Goal: Task Accomplishment & Management: Use online tool/utility

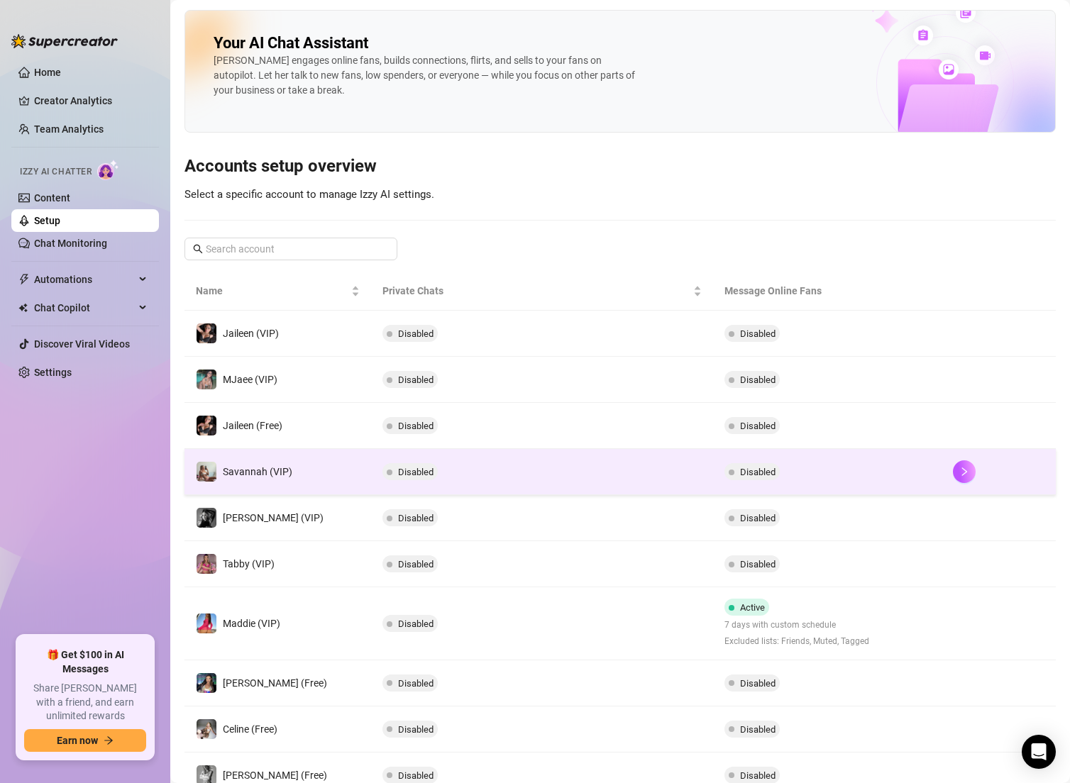
scroll to position [94, 0]
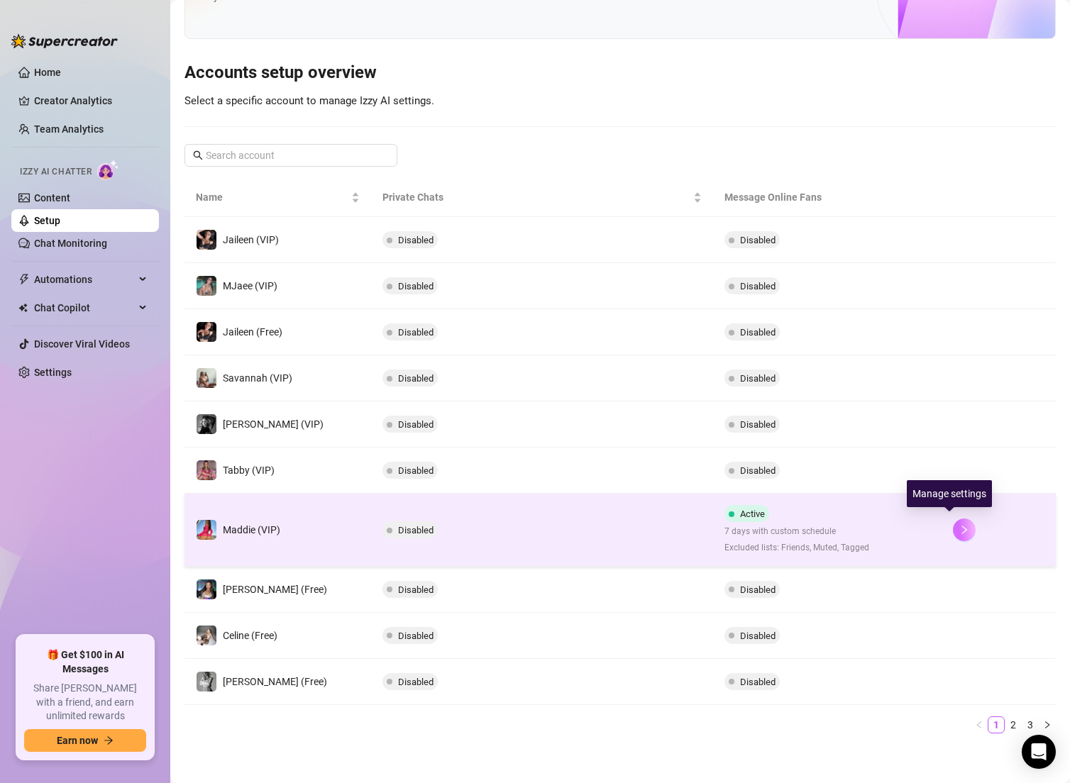
click at [959, 531] on icon "right" at bounding box center [964, 530] width 10 height 10
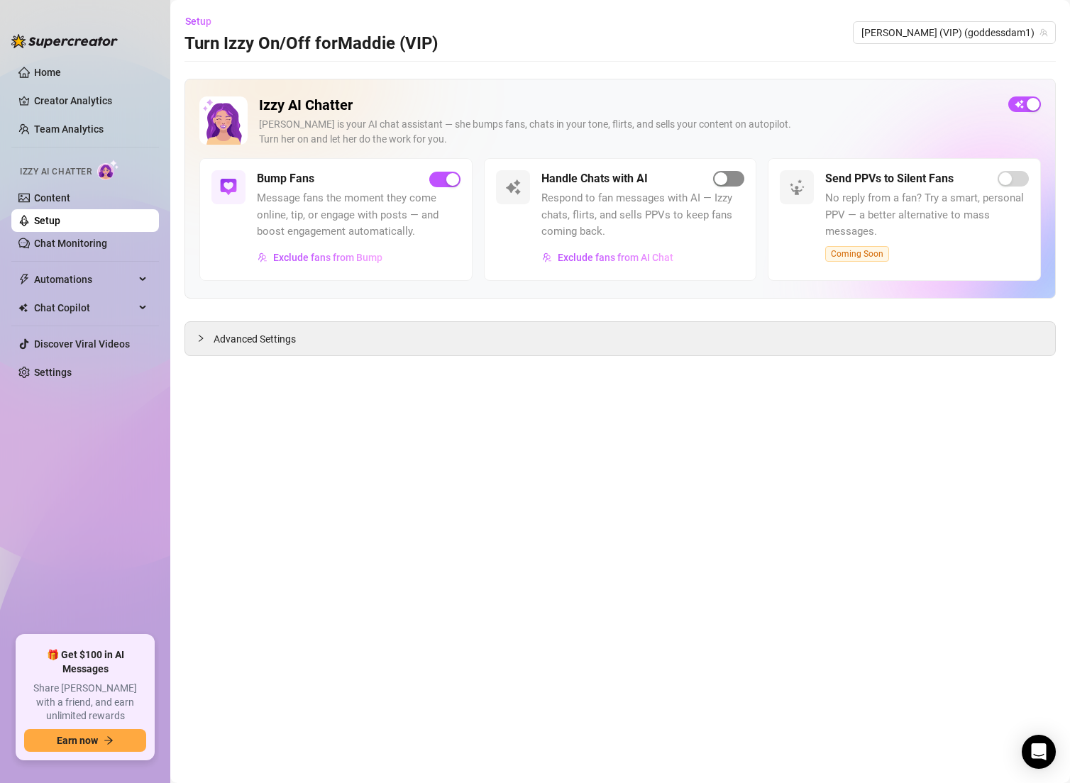
click at [736, 176] on span "button" at bounding box center [728, 179] width 31 height 16
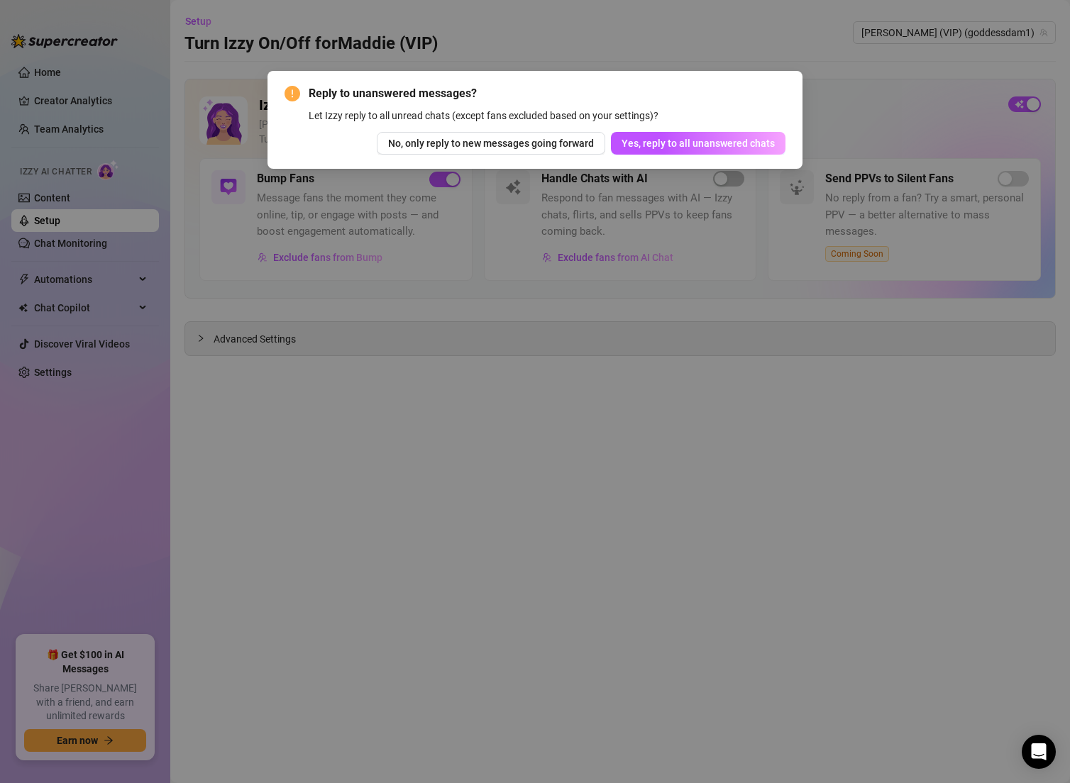
drag, startPoint x: 715, startPoint y: 145, endPoint x: 740, endPoint y: 205, distance: 65.2
click at [716, 145] on span "Yes, reply to all unanswered chats" at bounding box center [697, 143] width 153 height 11
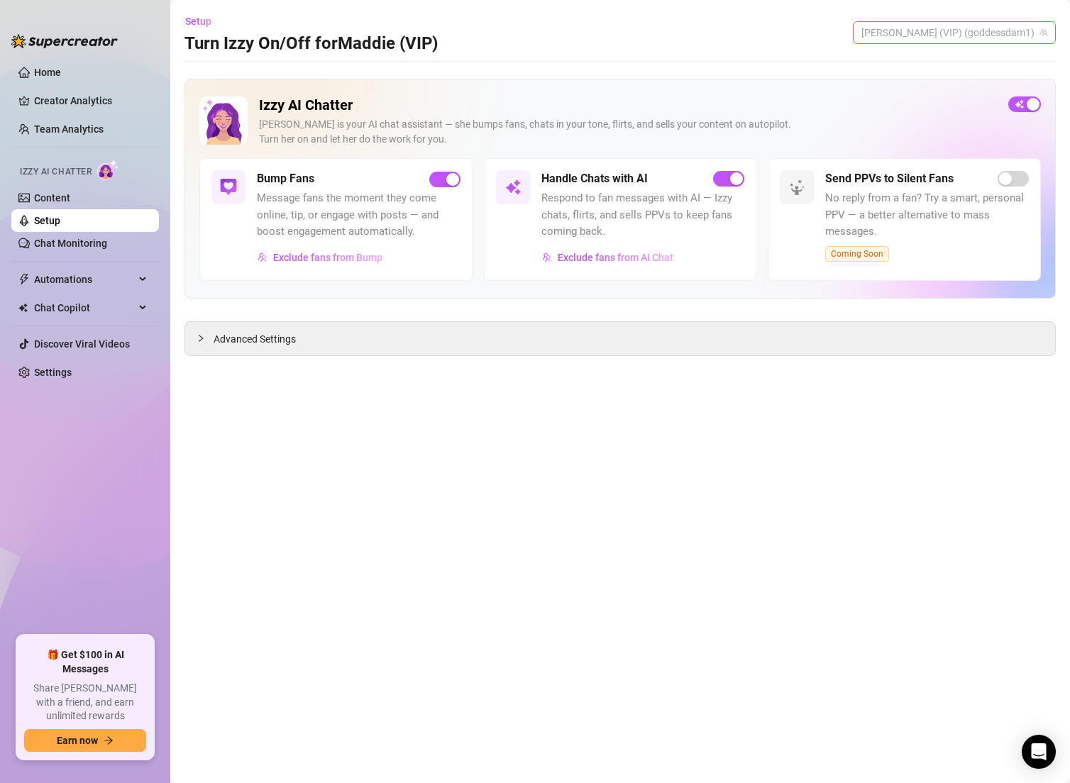
click at [992, 33] on span "[PERSON_NAME] (VIP) (goddessdam1)" at bounding box center [954, 32] width 186 height 21
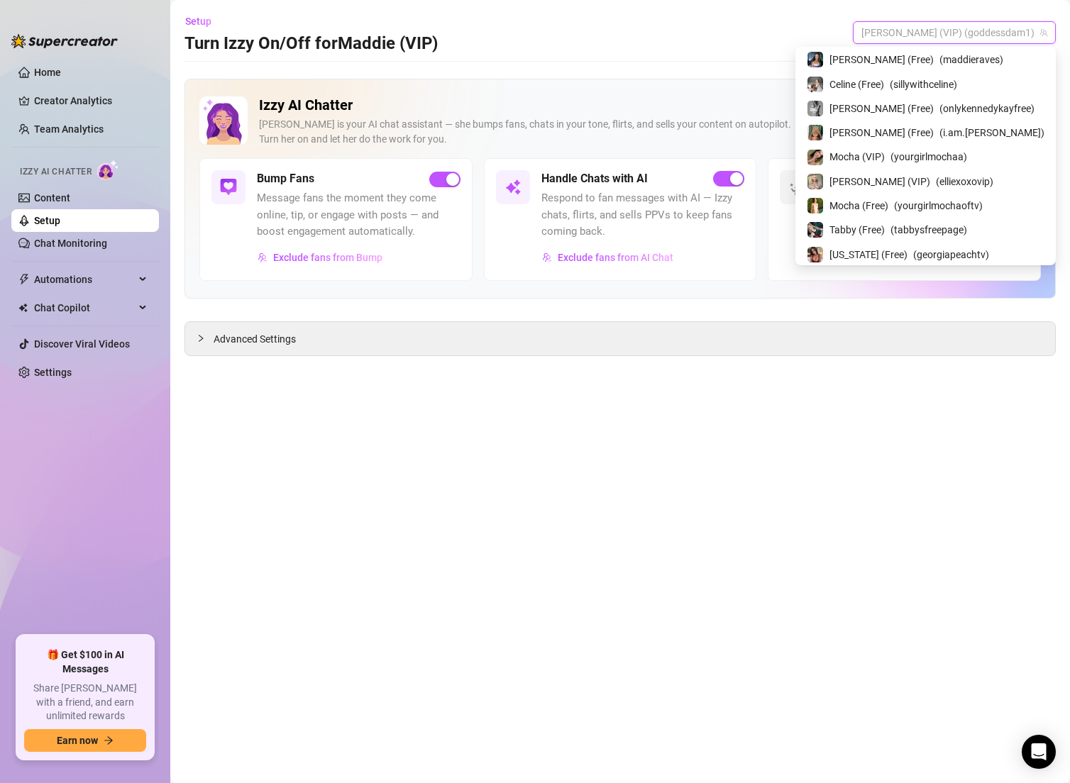
scroll to position [189, 0]
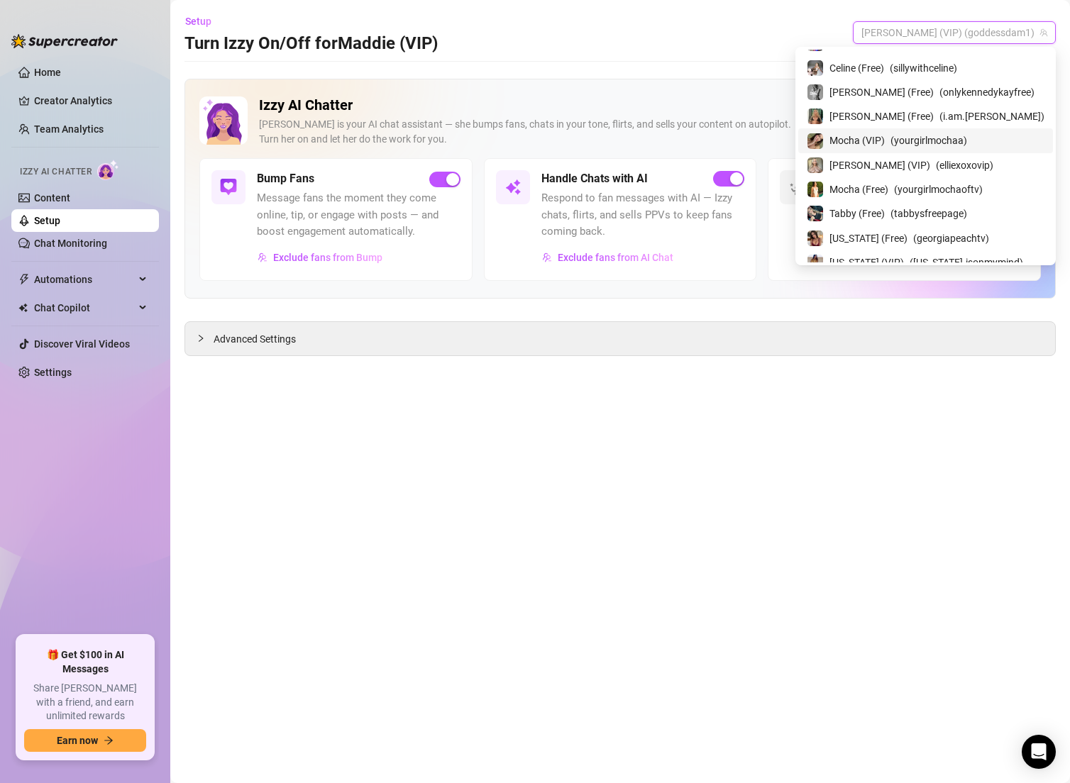
click at [967, 139] on span "( yourgirlmochaa )" at bounding box center [928, 141] width 77 height 16
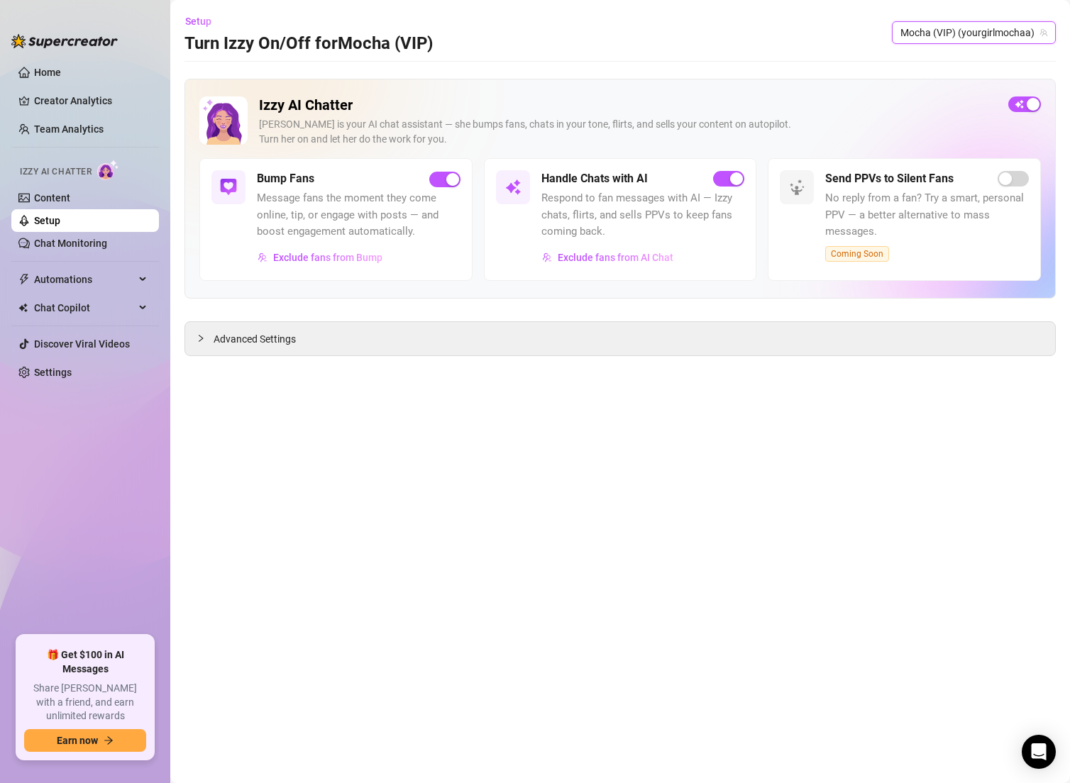
click at [941, 31] on span "Mocha (VIP) (yourgirlmochaa)" at bounding box center [973, 32] width 147 height 21
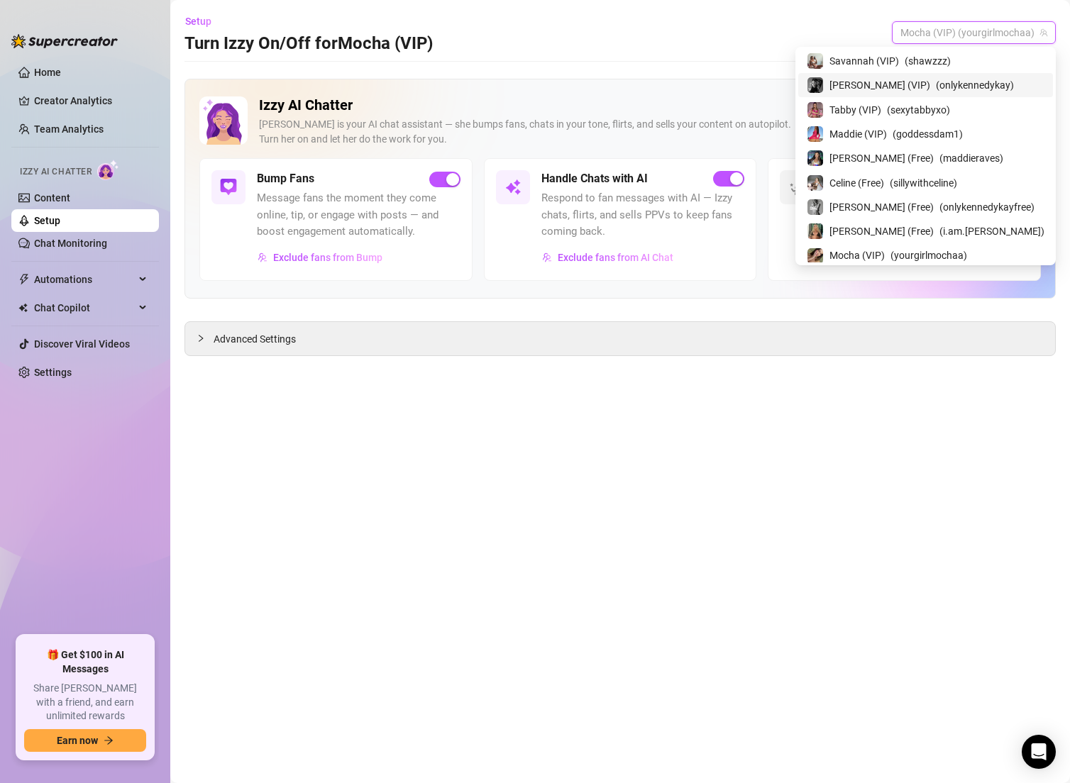
scroll to position [94, 0]
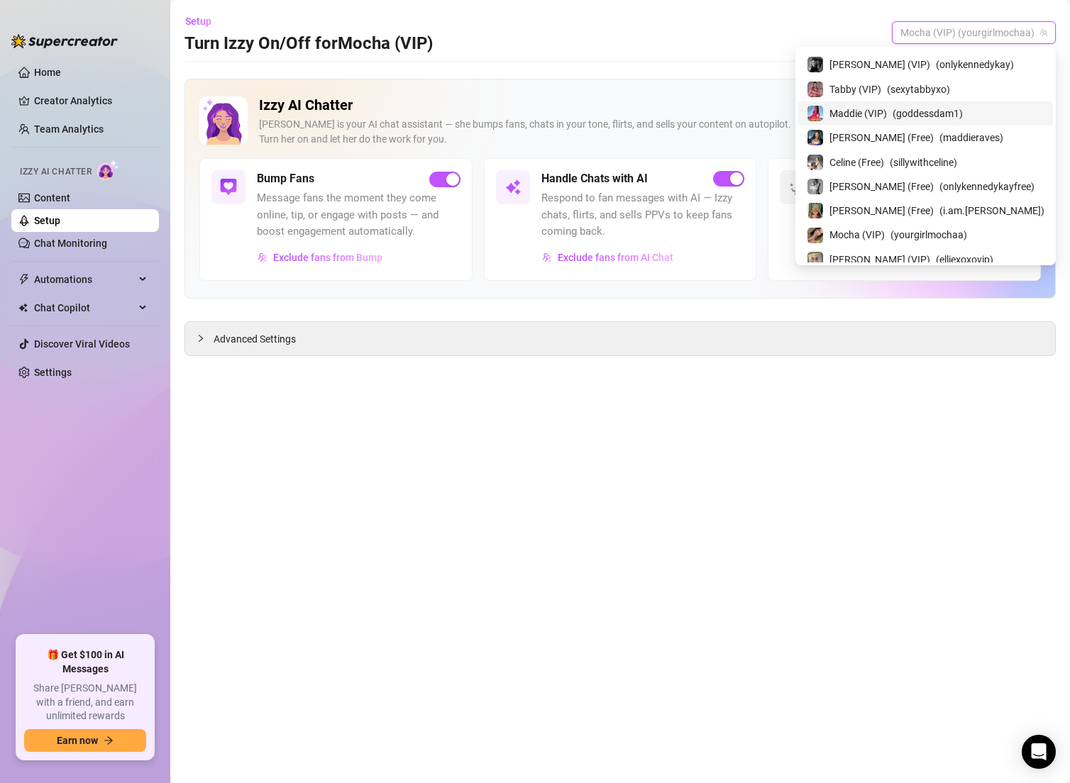
drag, startPoint x: 971, startPoint y: 114, endPoint x: 928, endPoint y: 179, distance: 78.3
click at [963, 114] on span "( goddessdam1 )" at bounding box center [927, 114] width 70 height 16
